Goal: Find specific page/section: Find specific page/section

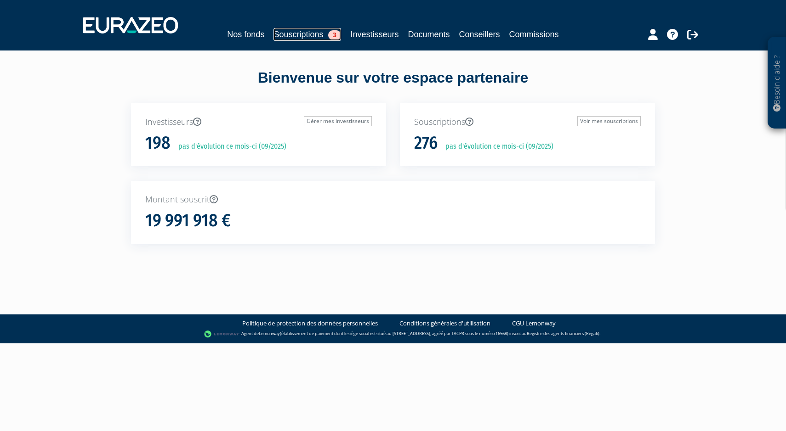
click at [281, 32] on link "Souscriptions 3" at bounding box center [307, 34] width 68 height 13
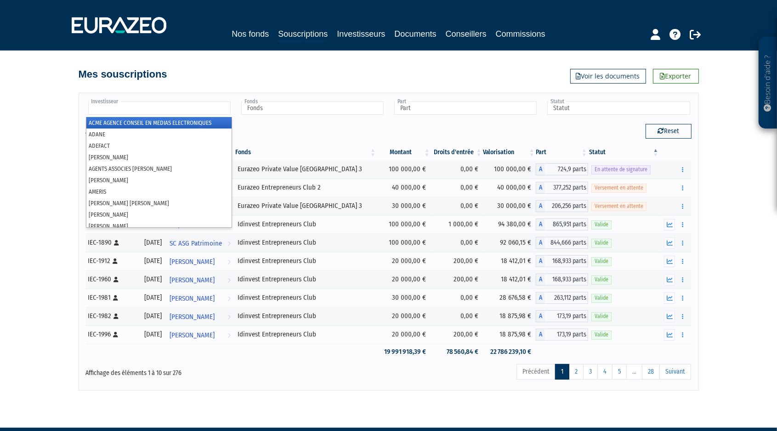
click at [190, 108] on input "text" at bounding box center [159, 108] width 142 height 13
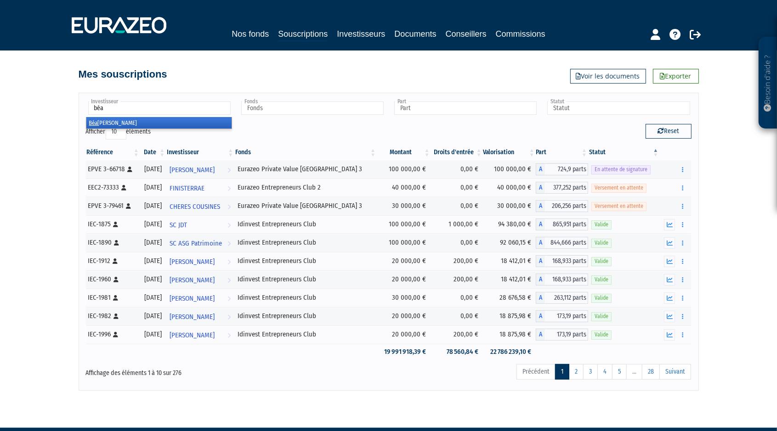
type input "béat"
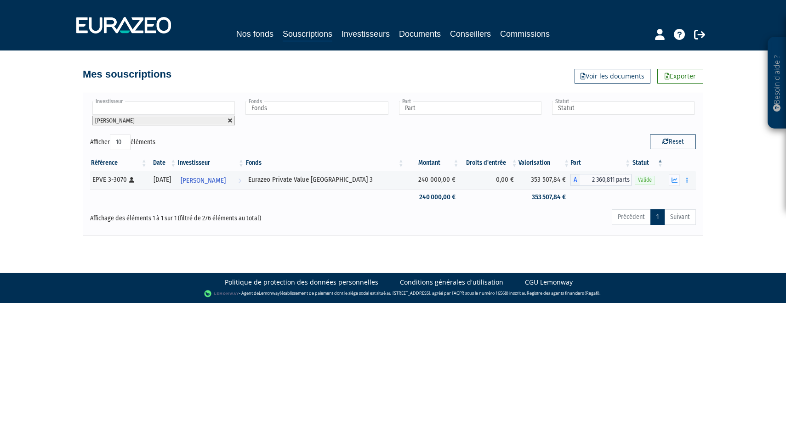
click at [230, 119] on link at bounding box center [230, 121] width 6 height 6
type input "Investisseur"
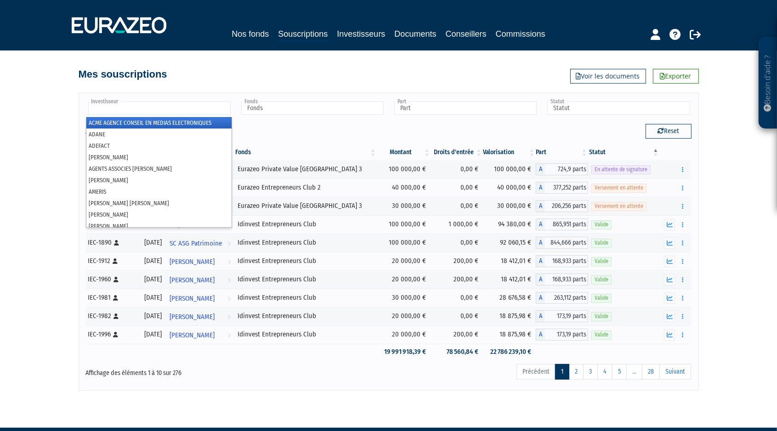
click at [211, 108] on input "text" at bounding box center [159, 108] width 142 height 13
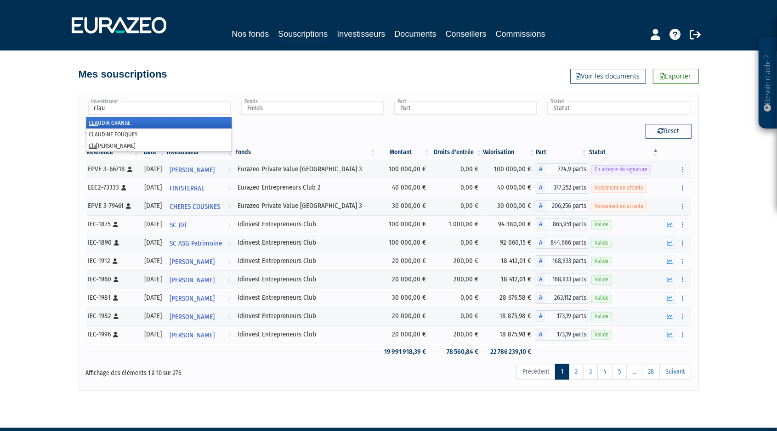
type input "[PERSON_NAME]"
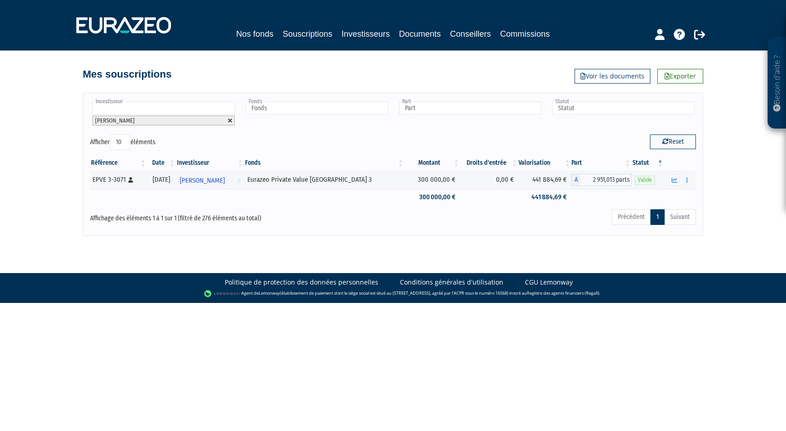
click at [229, 119] on link at bounding box center [230, 121] width 6 height 6
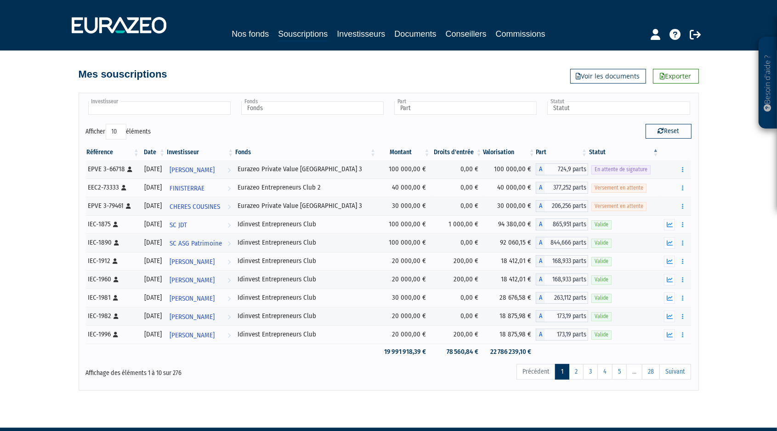
click at [214, 113] on input "text" at bounding box center [159, 108] width 142 height 13
type input "lione"
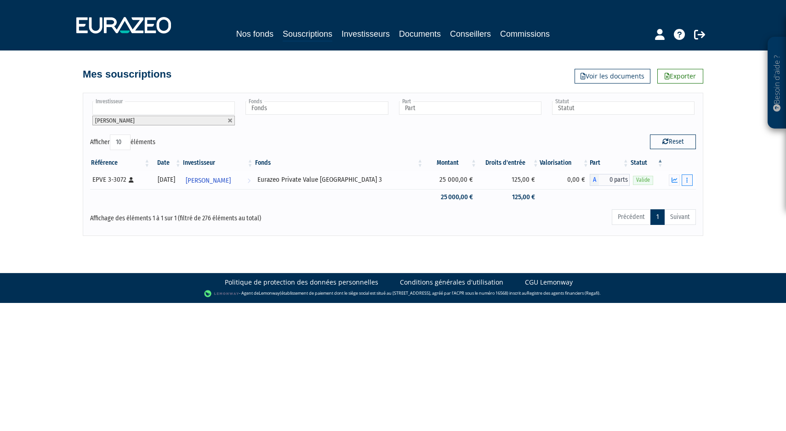
drag, startPoint x: 686, startPoint y: 179, endPoint x: 685, endPoint y: 183, distance: 4.7
click at [686, 179] on icon "button" at bounding box center [686, 180] width 1 height 6
click at [674, 215] on link "Historique de rachat(s)" at bounding box center [652, 213] width 76 height 15
